Goal: Information Seeking & Learning: Learn about a topic

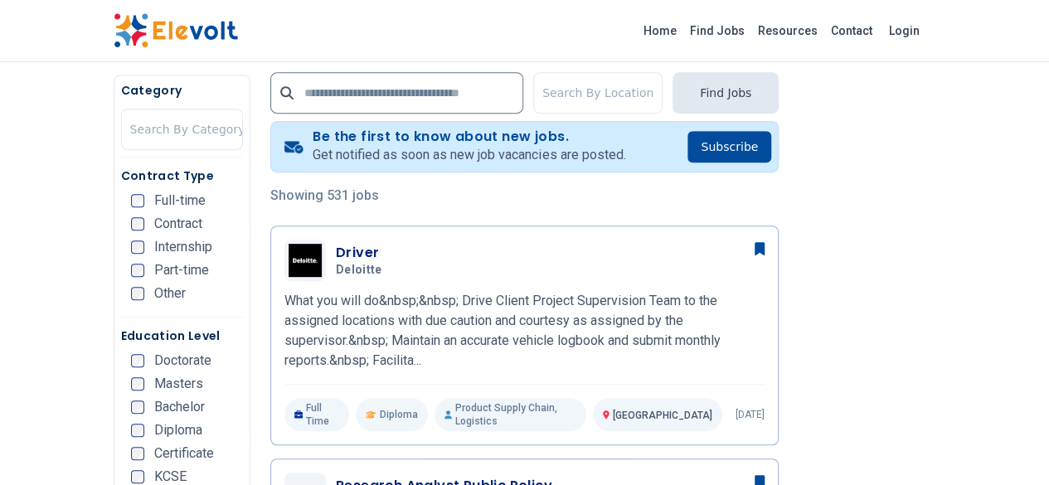
scroll to position [332, 0]
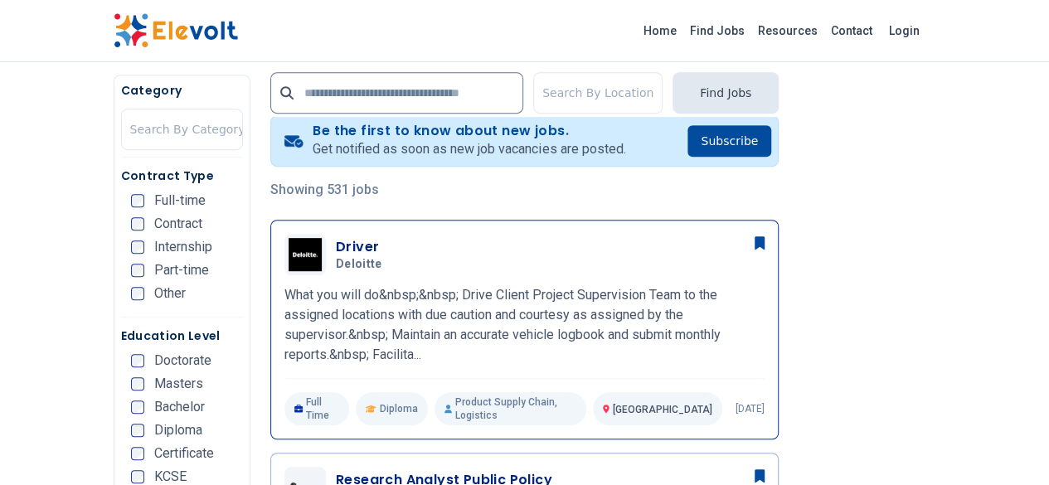
click at [336, 251] on h3 "Driver" at bounding box center [362, 247] width 53 height 20
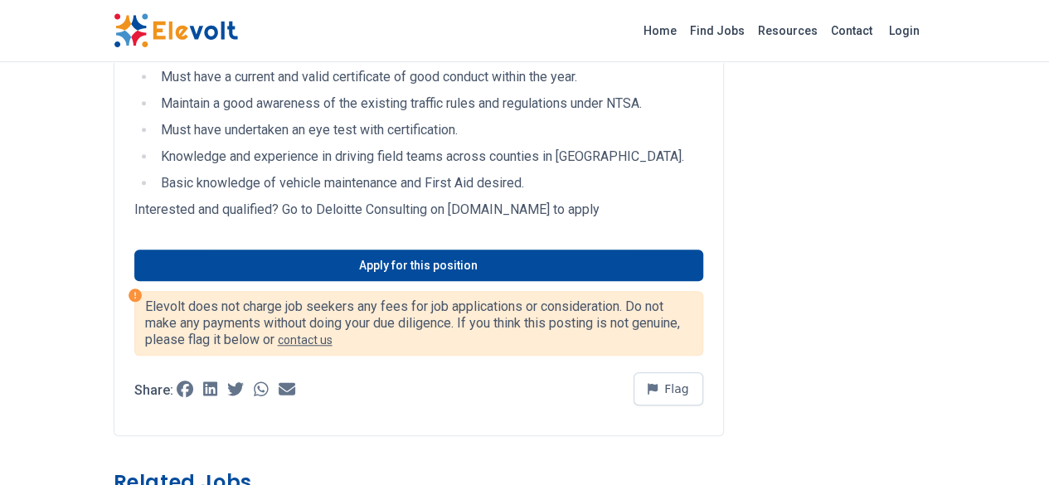
scroll to position [630, 0]
